Goal: Navigation & Orientation: Find specific page/section

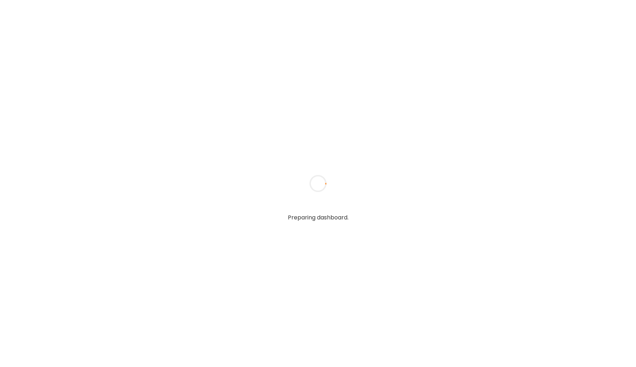
type input "*****"
type input "**********"
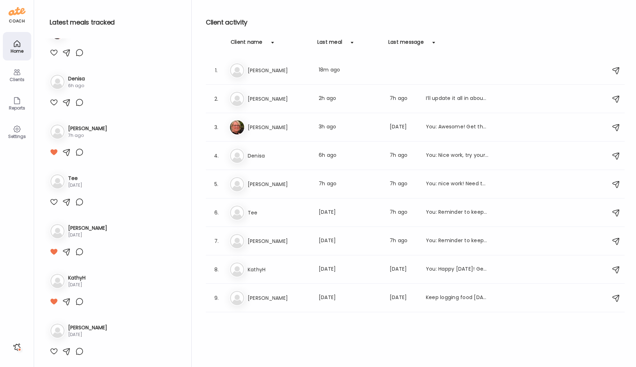
scroll to position [414, 0]
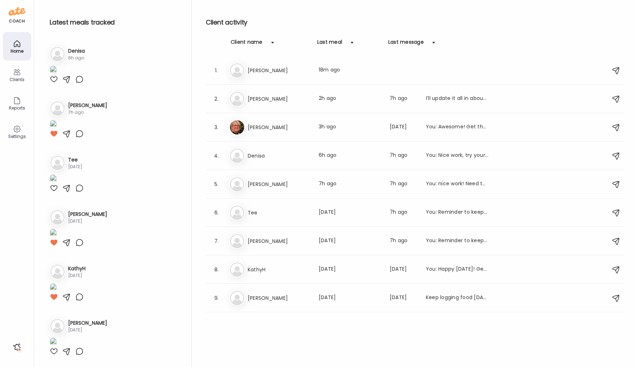
type input "**********"
click at [17, 347] on div at bounding box center [16, 346] width 11 height 11
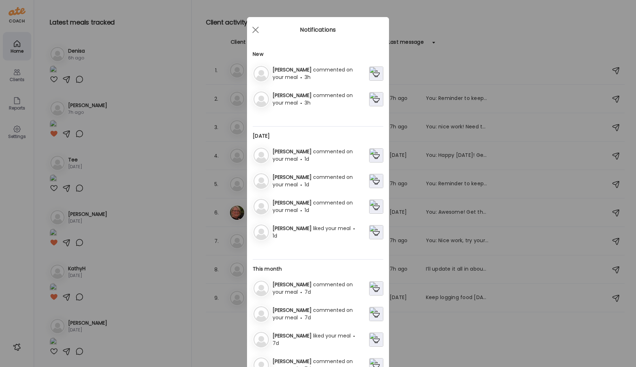
click at [376, 72] on img at bounding box center [376, 73] width 14 height 14
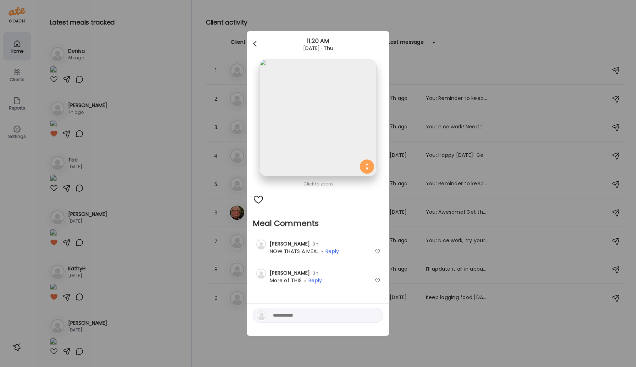
click at [256, 44] on div at bounding box center [256, 44] width 14 height 14
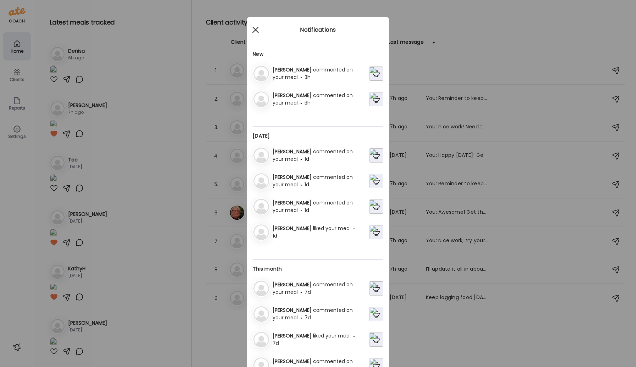
click at [257, 31] on span at bounding box center [256, 30] width 6 height 6
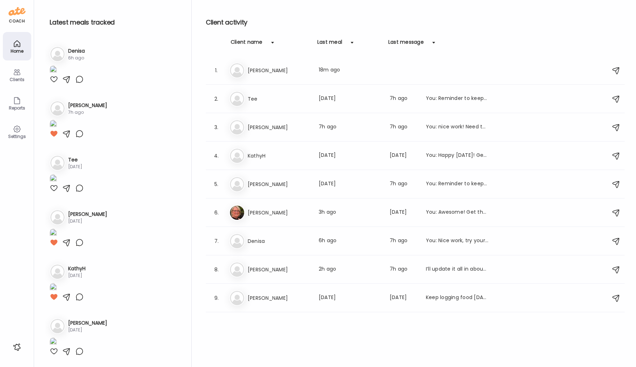
click at [13, 81] on div "Clients" at bounding box center [17, 79] width 26 height 5
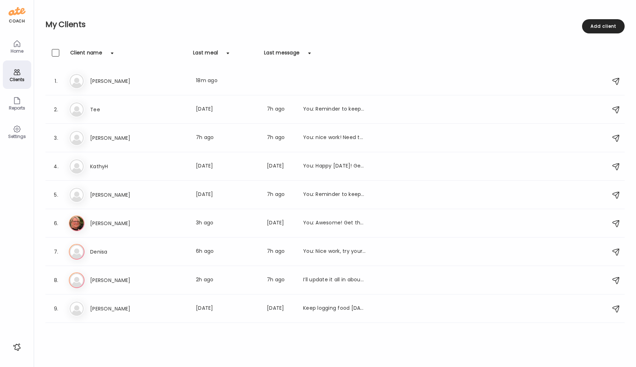
click at [15, 54] on div "Home" at bounding box center [17, 46] width 28 height 28
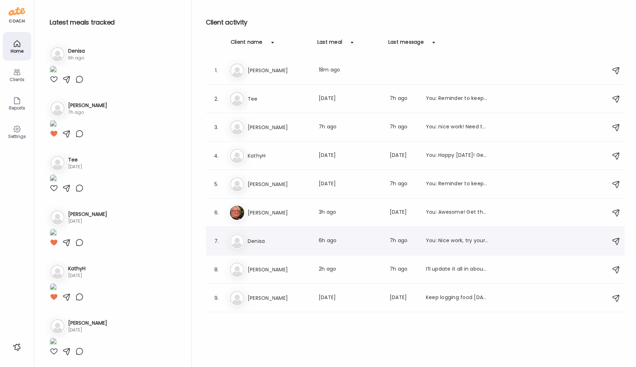
click at [264, 241] on h3 "Denisa" at bounding box center [279, 241] width 63 height 9
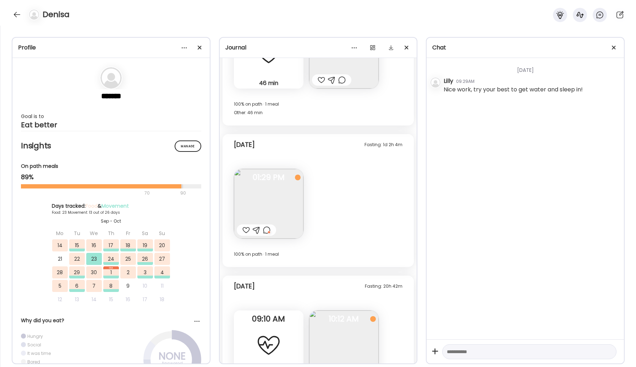
scroll to position [6216, 0]
click at [265, 229] on div at bounding box center [266, 229] width 7 height 9
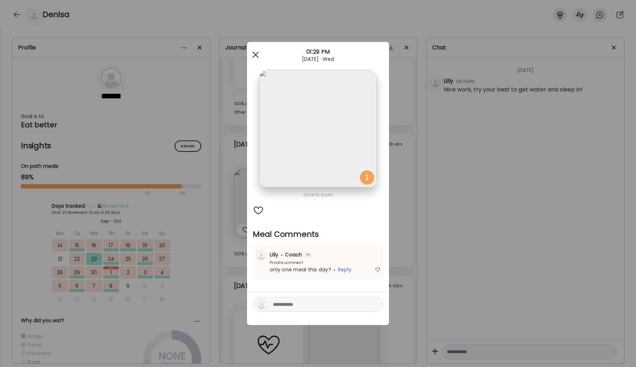
click at [257, 55] on div at bounding box center [256, 55] width 14 height 14
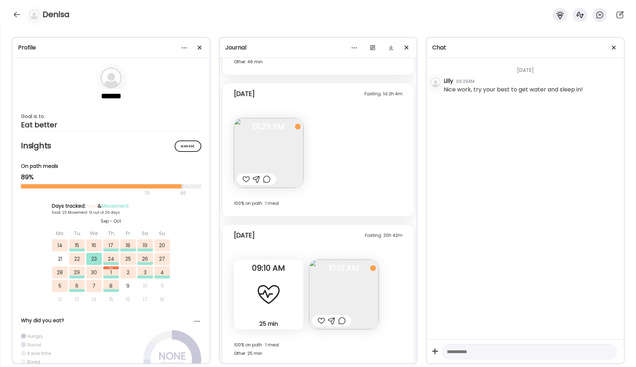
scroll to position [6272, 0]
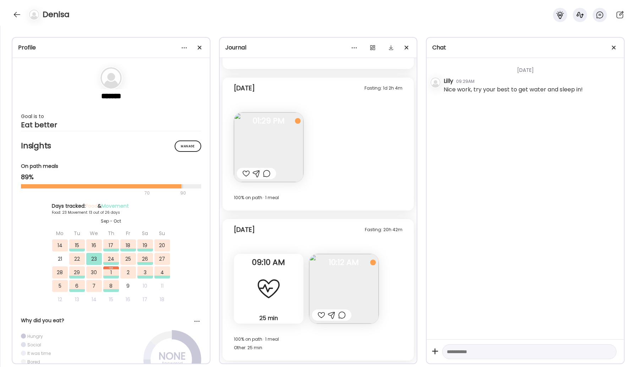
click at [319, 315] on div at bounding box center [321, 314] width 7 height 9
click at [20, 15] on div at bounding box center [16, 14] width 11 height 11
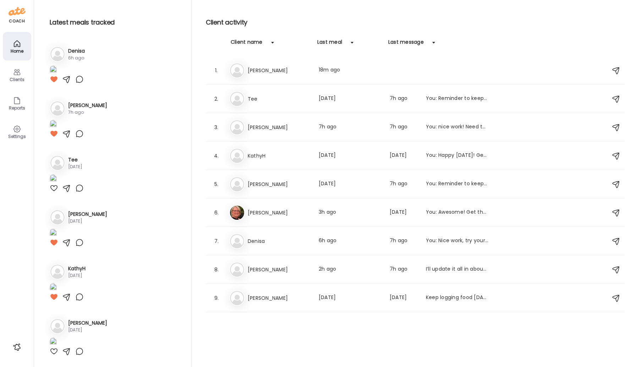
scroll to position [414, 0]
click at [268, 191] on div "[PERSON_NAME] Last meal: [DATE] Last message: 7h ago You: Reminder to keep logg…" at bounding box center [416, 184] width 374 height 16
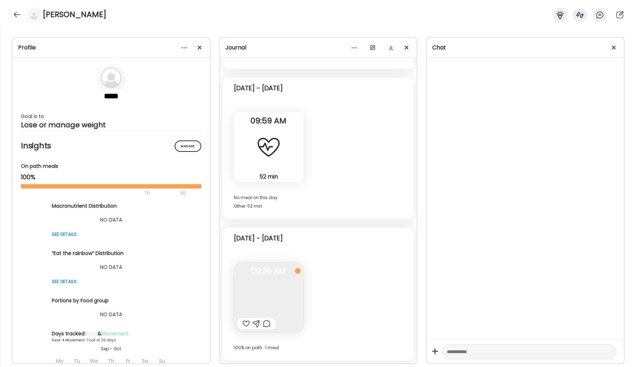
scroll to position [418, 0]
click at [15, 15] on div at bounding box center [16, 14] width 11 height 11
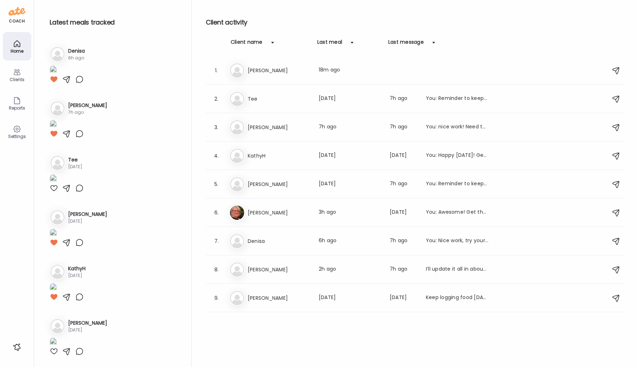
scroll to position [414, 0]
